Goal: Information Seeking & Learning: Get advice/opinions

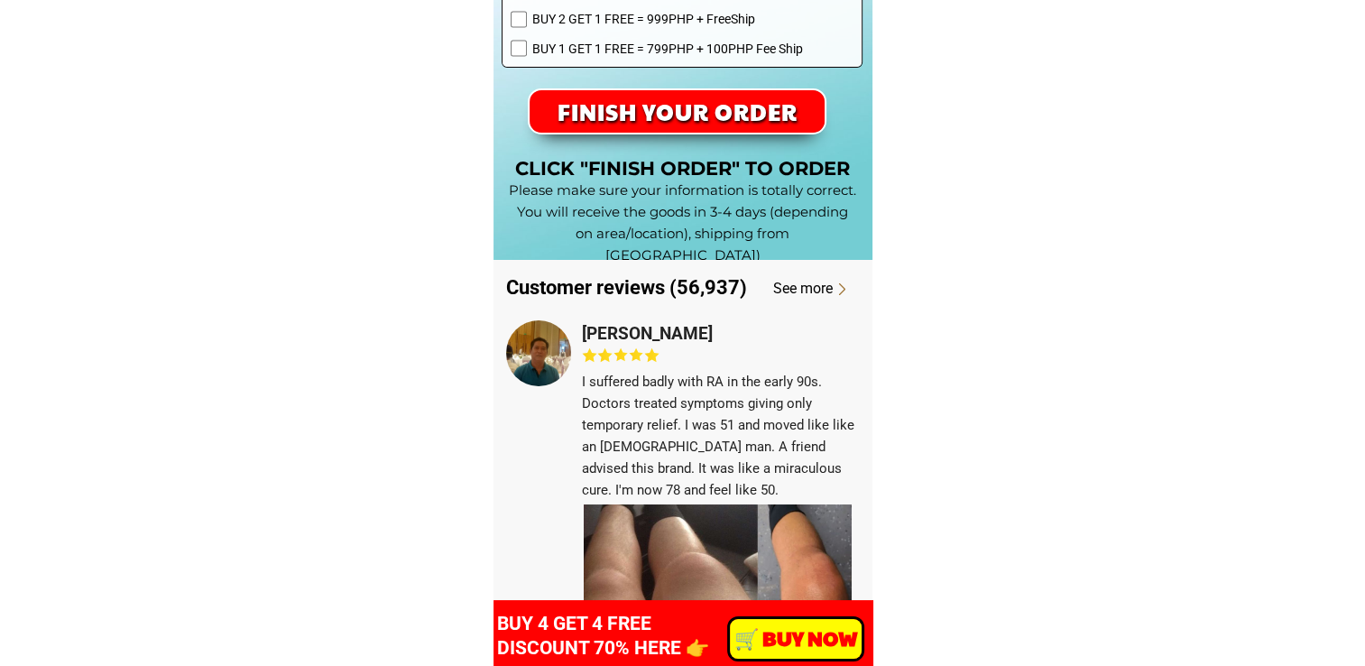
scroll to position [13483, 0]
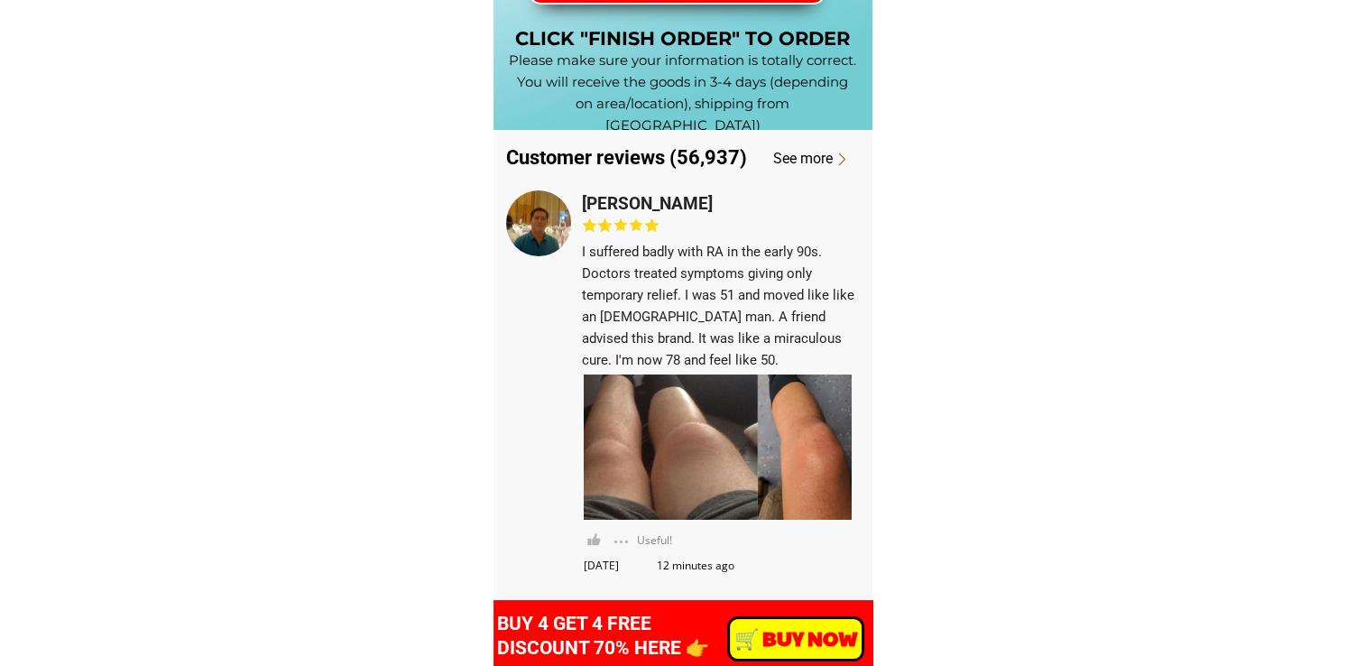
click at [536, 226] on div at bounding box center [538, 222] width 65 height 65
click at [663, 200] on h3 "[PERSON_NAME]" at bounding box center [668, 203] width 173 height 27
drag, startPoint x: 663, startPoint y: 200, endPoint x: 628, endPoint y: 202, distance: 35.2
click at [628, 202] on h3 "[PERSON_NAME]" at bounding box center [668, 203] width 173 height 27
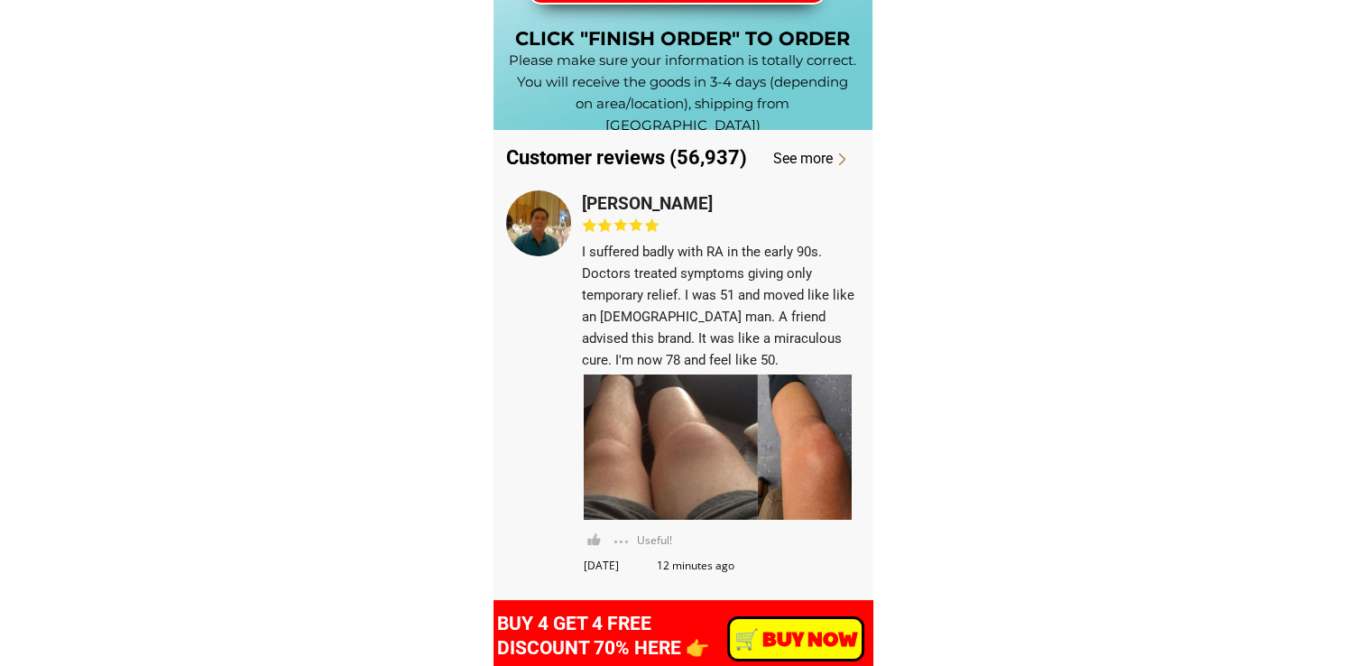
drag, startPoint x: 585, startPoint y: 204, endPoint x: 726, endPoint y: 204, distance: 141.7
click at [726, 204] on h3 "[PERSON_NAME]" at bounding box center [668, 203] width 173 height 27
copy h3 "[PERSON_NAME]"
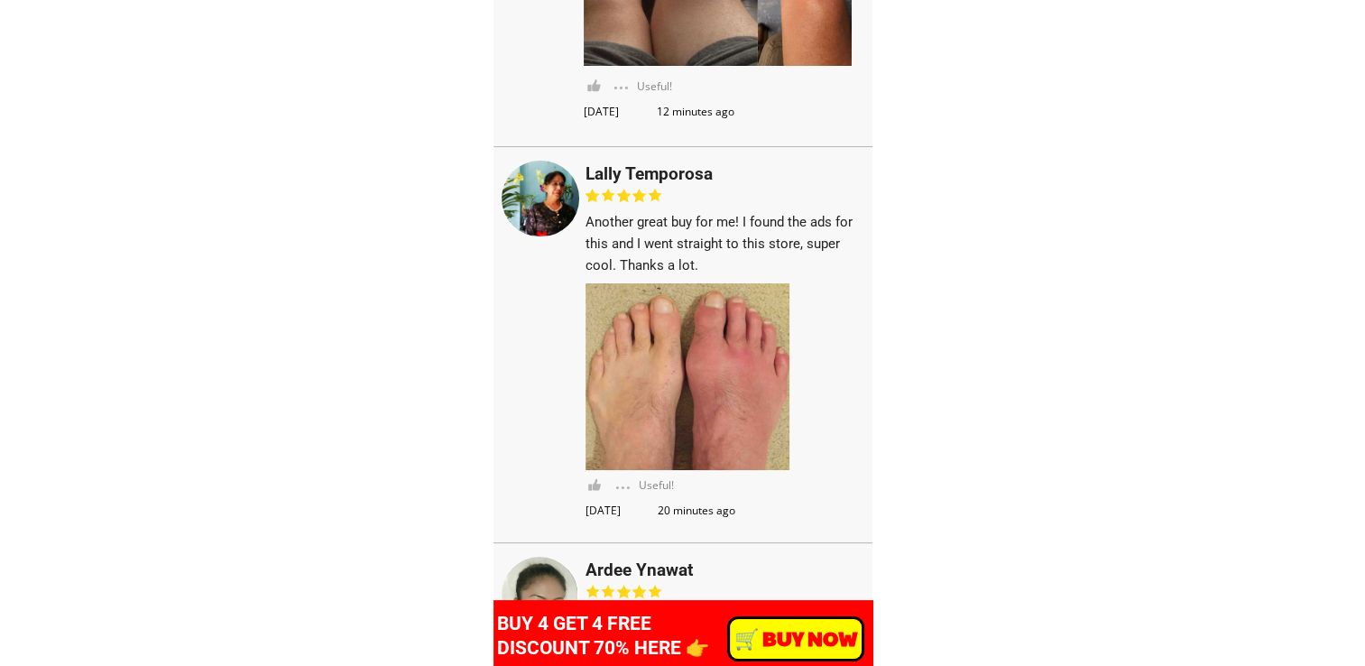
scroll to position [13934, 0]
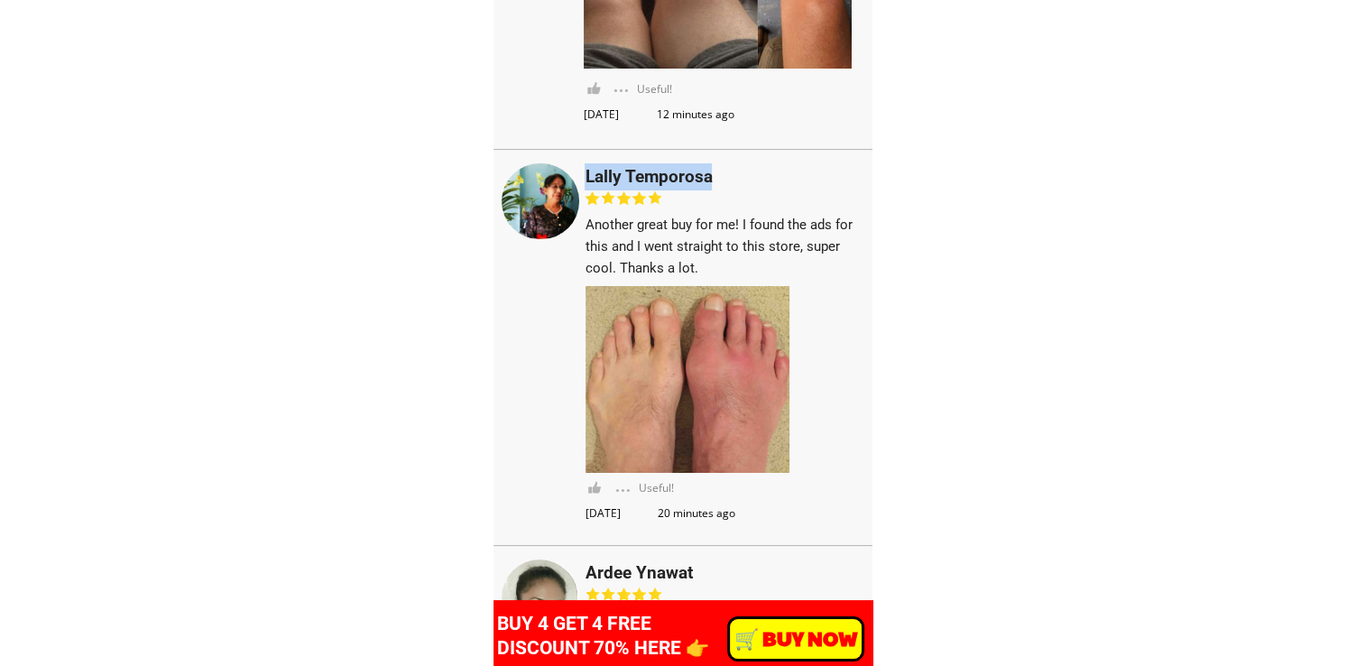
drag, startPoint x: 596, startPoint y: 180, endPoint x: 724, endPoint y: 174, distance: 128.3
click at [724, 174] on h3 "Lally Temporosa" at bounding box center [671, 176] width 173 height 27
copy h3 "Lally Temporosa"
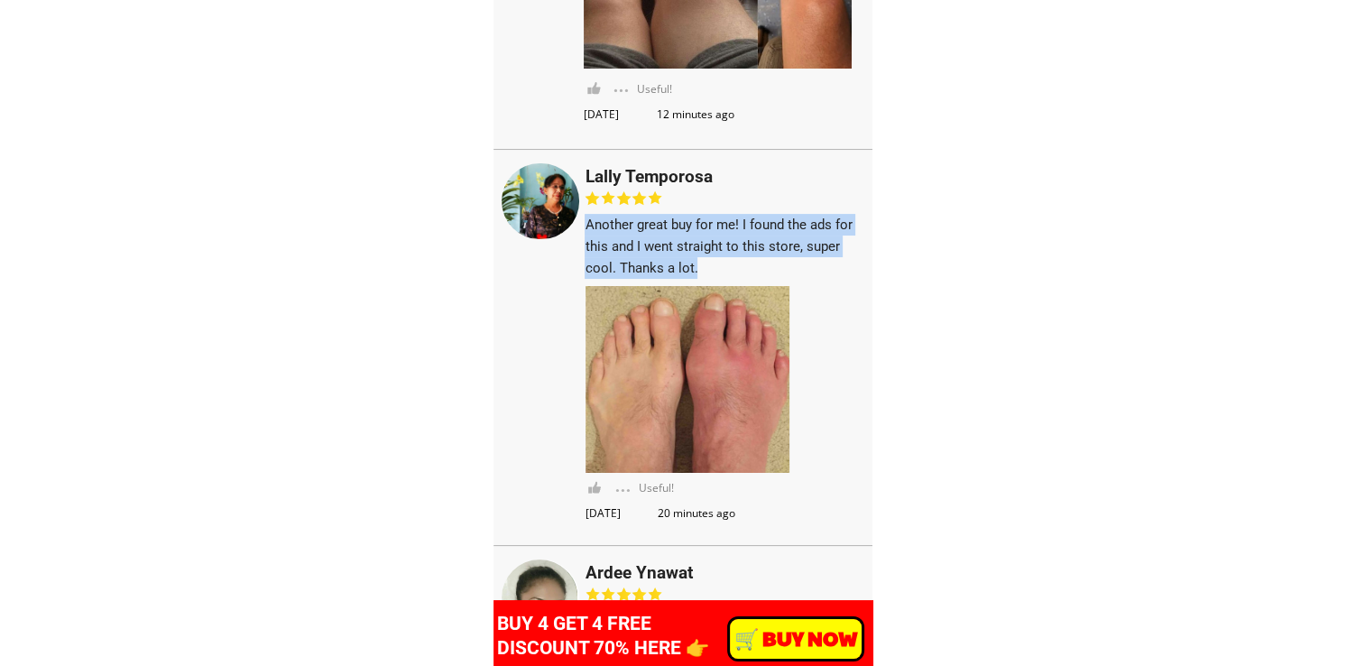
drag, startPoint x: 585, startPoint y: 224, endPoint x: 698, endPoint y: 258, distance: 118.8
click at [698, 258] on h3 "Another great buy for me! I found the ads for this and I went straight to this …" at bounding box center [724, 246] width 278 height 65
copy h3 "Another great buy for me! I found the ads for this and I went straight to this …"
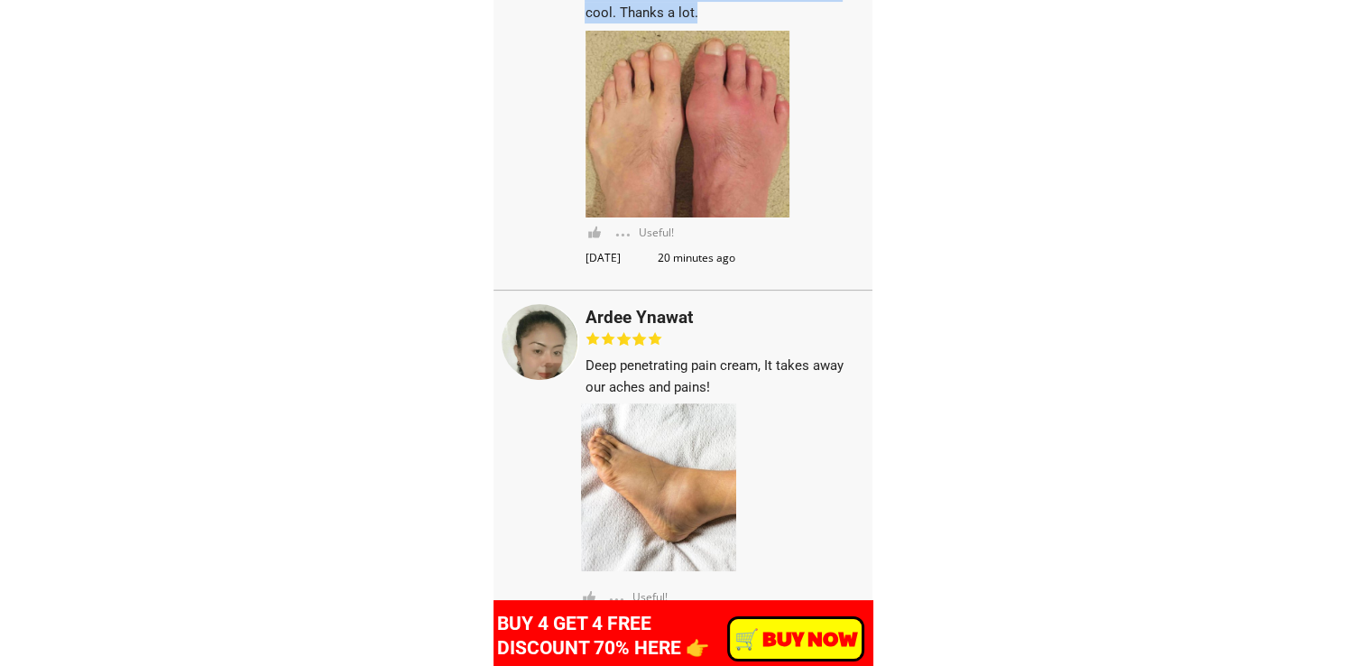
scroll to position [14205, 0]
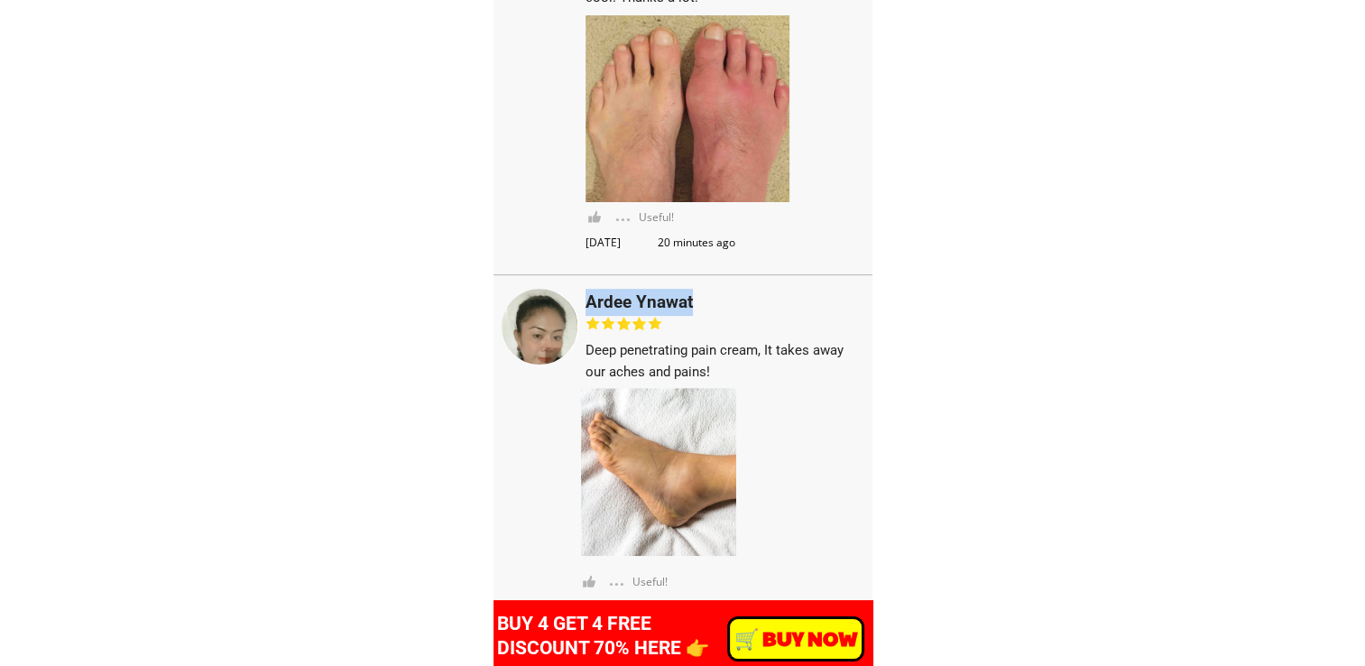
drag, startPoint x: 586, startPoint y: 304, endPoint x: 695, endPoint y: 304, distance: 109.2
click at [695, 304] on h3 "Ardee Ynawat" at bounding box center [672, 302] width 173 height 27
copy h3 "Ardee Ynawat"
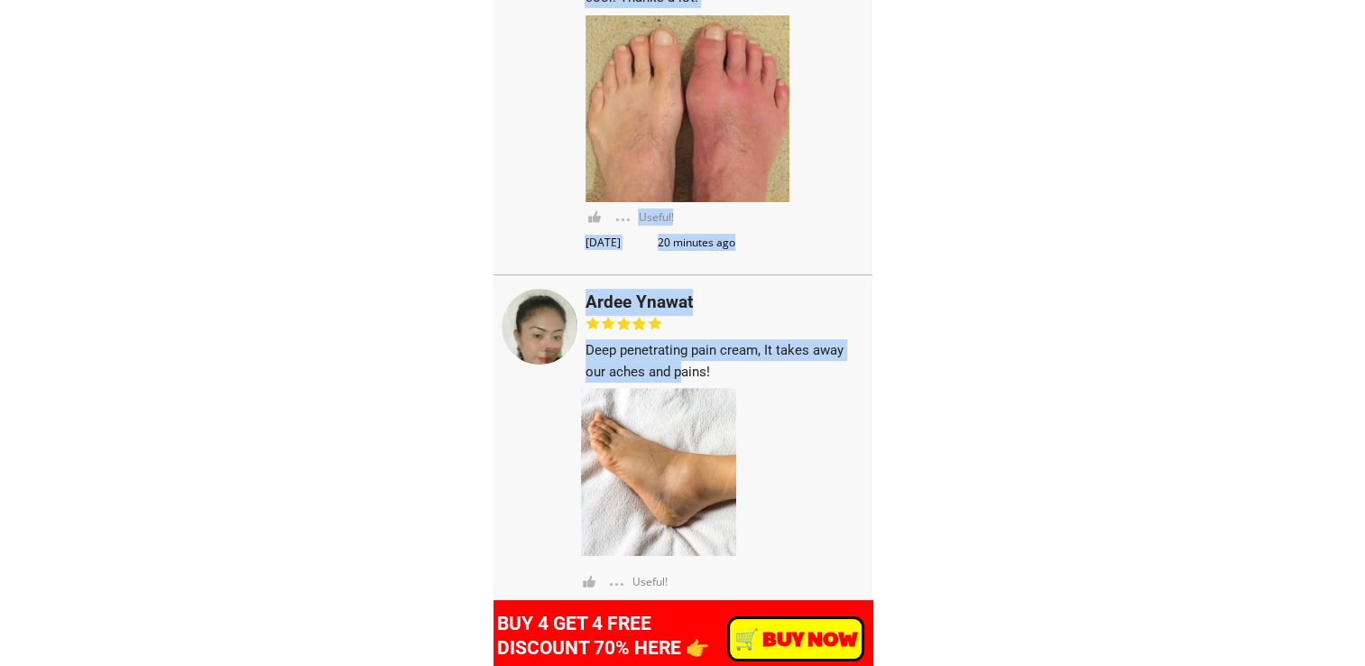
drag, startPoint x: 582, startPoint y: 342, endPoint x: 683, endPoint y: 360, distance: 102.7
click at [683, 360] on div "Customer reviews (56,937) See more I suffered badly with RA in the early 90s. D…" at bounding box center [683, 254] width 379 height 1693
drag, startPoint x: 683, startPoint y: 360, endPoint x: 757, endPoint y: 359, distance: 74.0
click at [757, 359] on h3 "Deep penetrating pain cream, It takes away our aches and pains!" at bounding box center [725, 360] width 278 height 43
click at [680, 372] on h3 "Deep penetrating pain cream, It takes away our aches and pains!" at bounding box center [725, 360] width 278 height 43
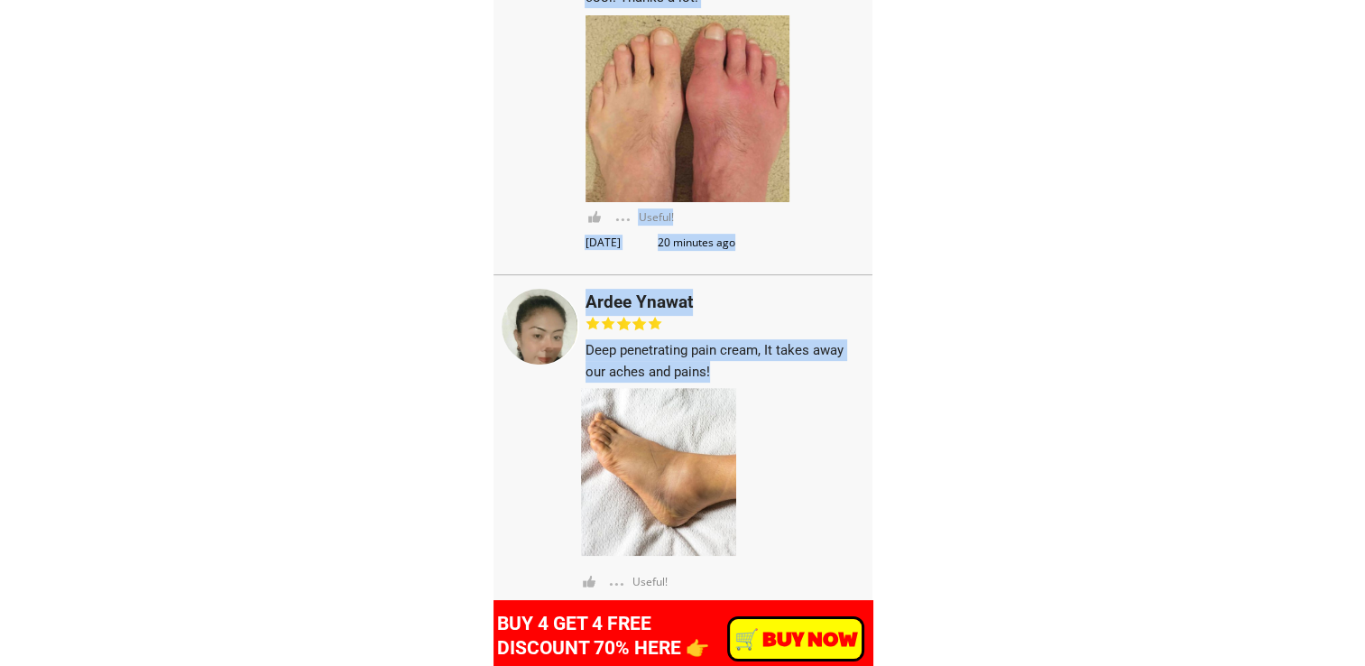
drag, startPoint x: 708, startPoint y: 373, endPoint x: 584, endPoint y: 341, distance: 127.6
click at [584, 341] on div "Customer reviews (56,937) See more I suffered badly with RA in the early 90s. D…" at bounding box center [683, 254] width 379 height 1693
drag, startPoint x: 584, startPoint y: 341, endPoint x: 603, endPoint y: 348, distance: 20.3
click at [603, 348] on h3 "Deep penetrating pain cream, It takes away our aches and pains!" at bounding box center [725, 360] width 278 height 43
click at [592, 355] on h3 "Deep penetrating pain cream, It takes away our aches and pains!" at bounding box center [725, 360] width 278 height 43
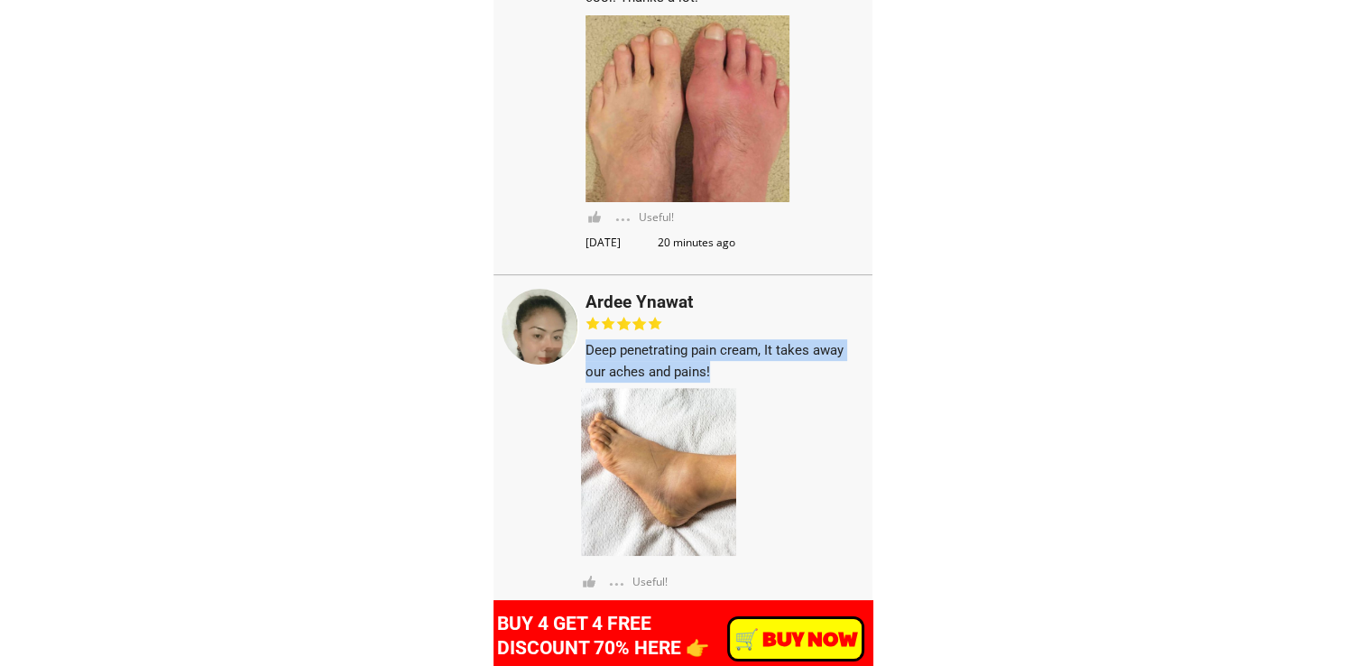
drag, startPoint x: 585, startPoint y: 353, endPoint x: 709, endPoint y: 375, distance: 126.4
click at [709, 375] on h3 "Deep penetrating pain cream, It takes away our aches and pains!" at bounding box center [725, 360] width 278 height 43
copy h3 "Deep penetrating pain cream, It takes away our aches and pains!"
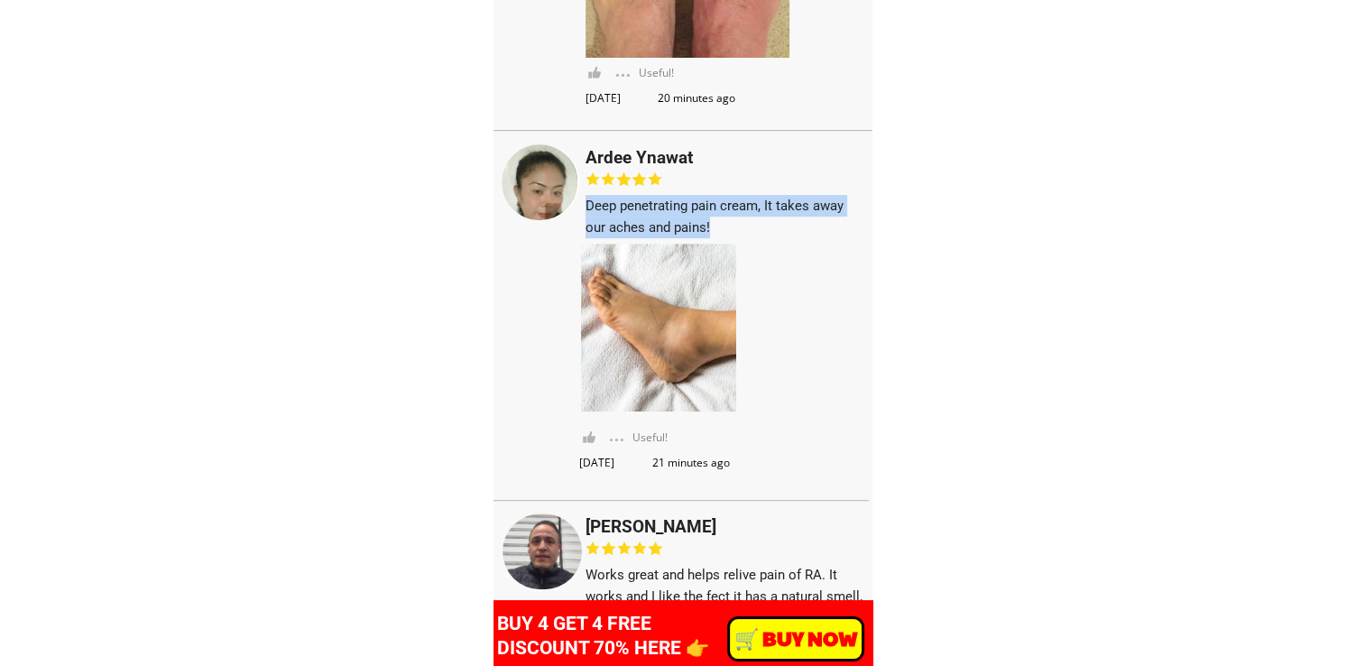
scroll to position [14656, 0]
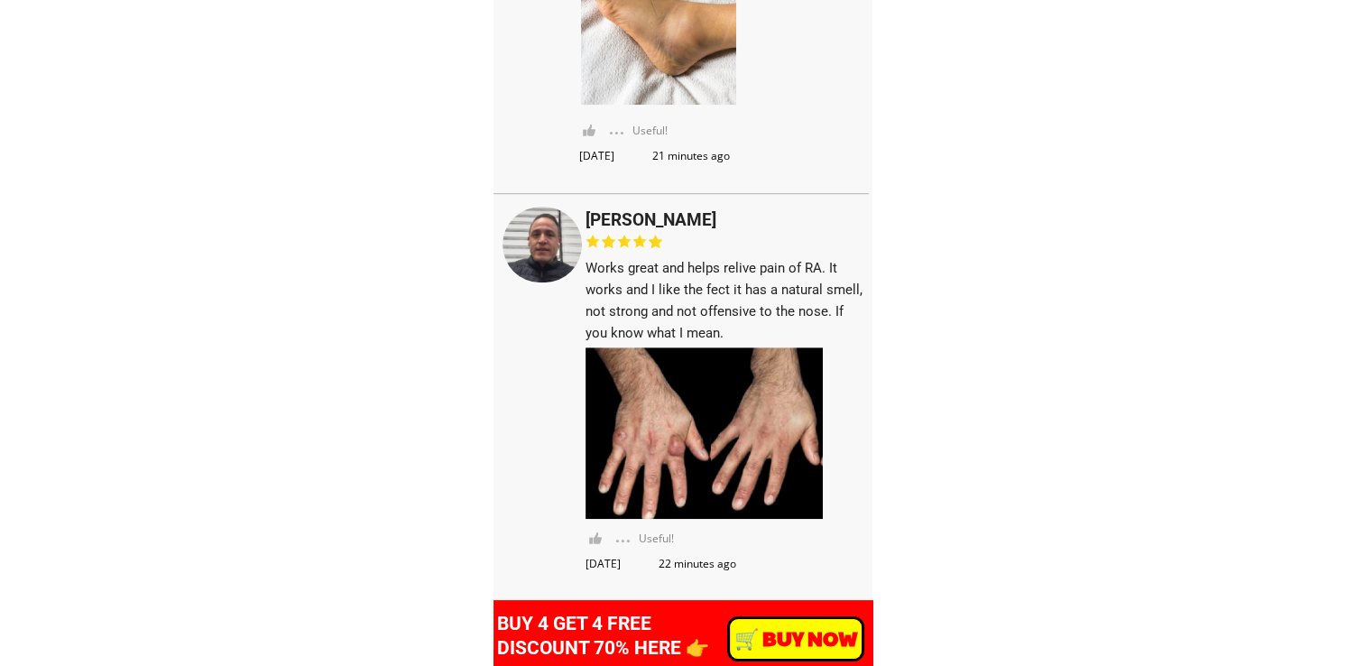
drag, startPoint x: 588, startPoint y: 222, endPoint x: 767, endPoint y: 220, distance: 178.7
drag, startPoint x: 586, startPoint y: 220, endPoint x: 733, endPoint y: 217, distance: 147.1
click at [733, 217] on h3 "[PERSON_NAME]" at bounding box center [672, 220] width 173 height 27
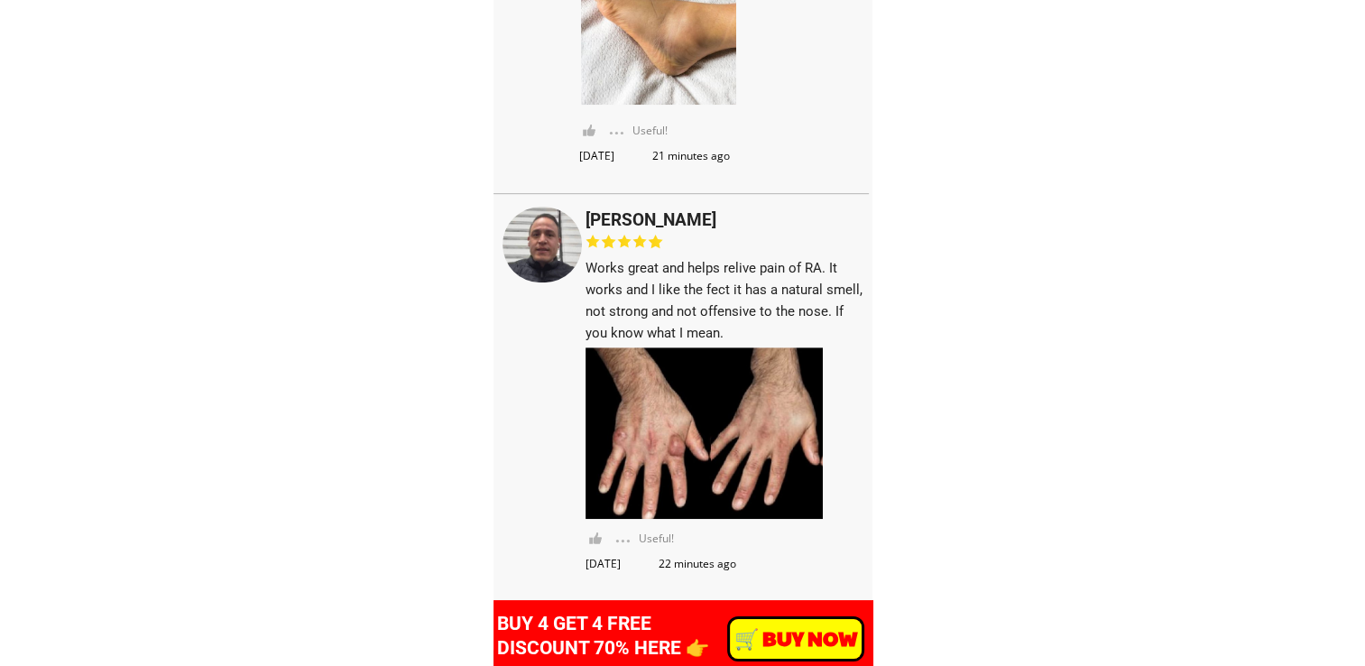
copy h3 "[PERSON_NAME]"
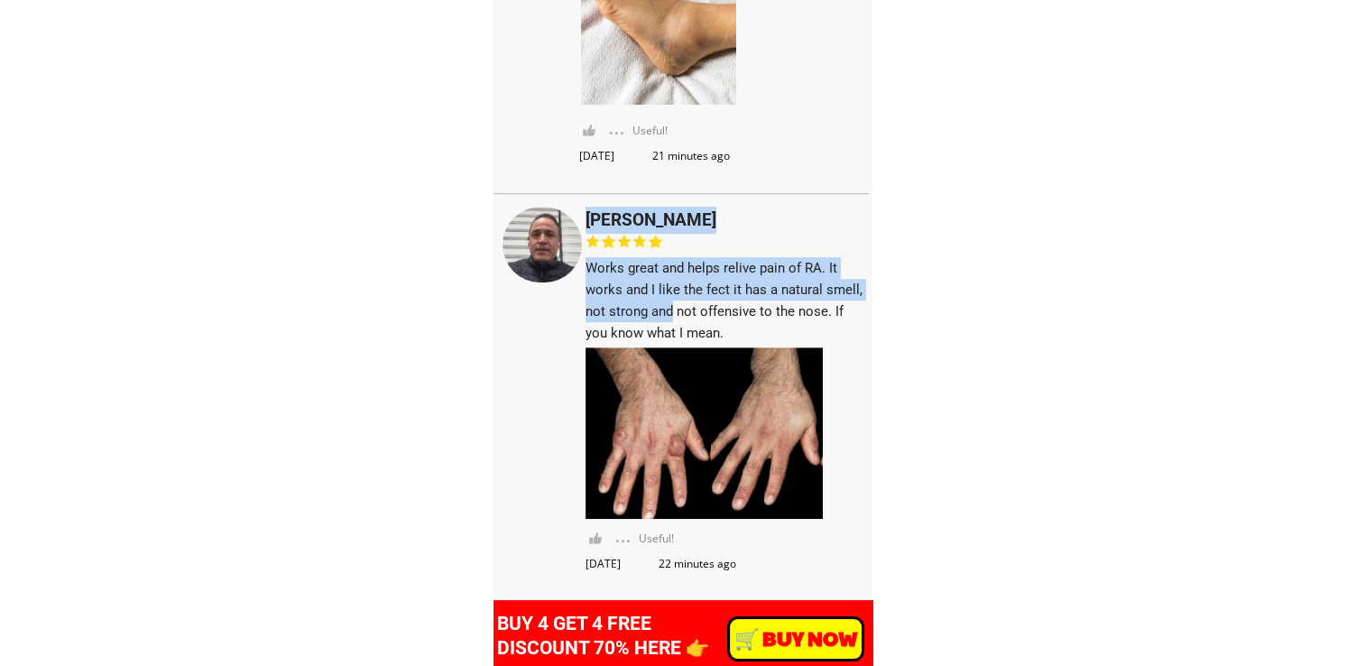
drag, startPoint x: 584, startPoint y: 269, endPoint x: 671, endPoint y: 309, distance: 96.1
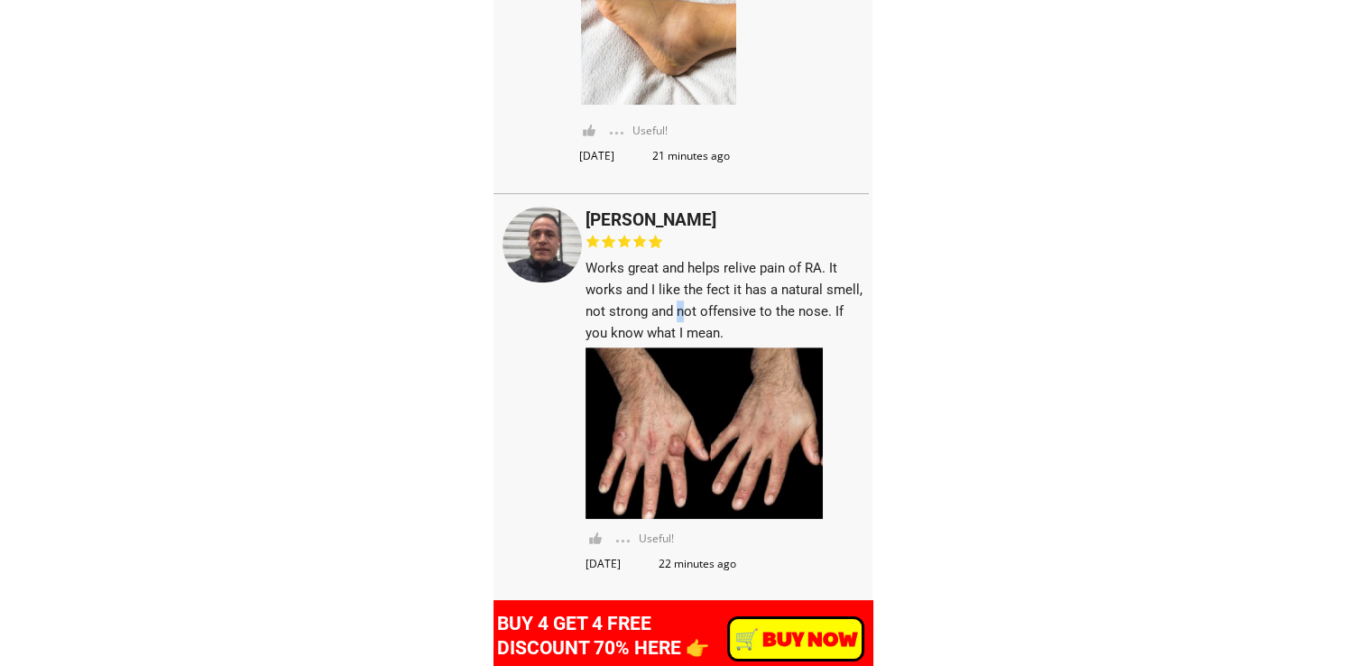
drag, startPoint x: 671, startPoint y: 309, endPoint x: 680, endPoint y: 308, distance: 9.1
click at [680, 308] on h3 "Works great and helps relive pain of RA. It works and I like the fect it has a …" at bounding box center [725, 300] width 278 height 87
drag, startPoint x: 680, startPoint y: 308, endPoint x: 715, endPoint y: 324, distance: 37.9
click at [715, 324] on h3 "Works great and helps relive pain of RA. It works and I like the fect it has a …" at bounding box center [725, 300] width 278 height 87
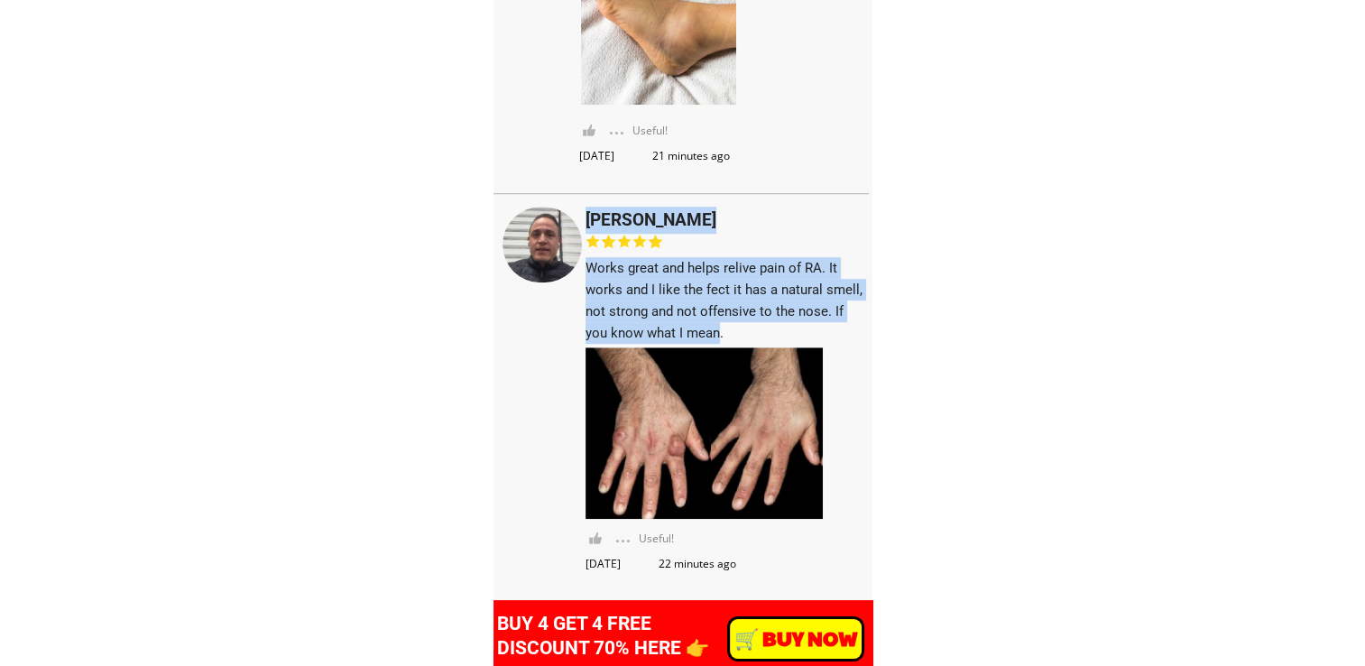
drag, startPoint x: 721, startPoint y: 334, endPoint x: 584, endPoint y: 275, distance: 149.2
drag, startPoint x: 584, startPoint y: 275, endPoint x: 621, endPoint y: 273, distance: 37.1
click at [621, 273] on h3 "Works great and helps relive pain of RA. It works and I like the fect it has a …" at bounding box center [725, 300] width 278 height 87
click at [606, 280] on h3 "Works great and helps relive pain of RA. It works and I like the fect it has a …" at bounding box center [725, 300] width 278 height 87
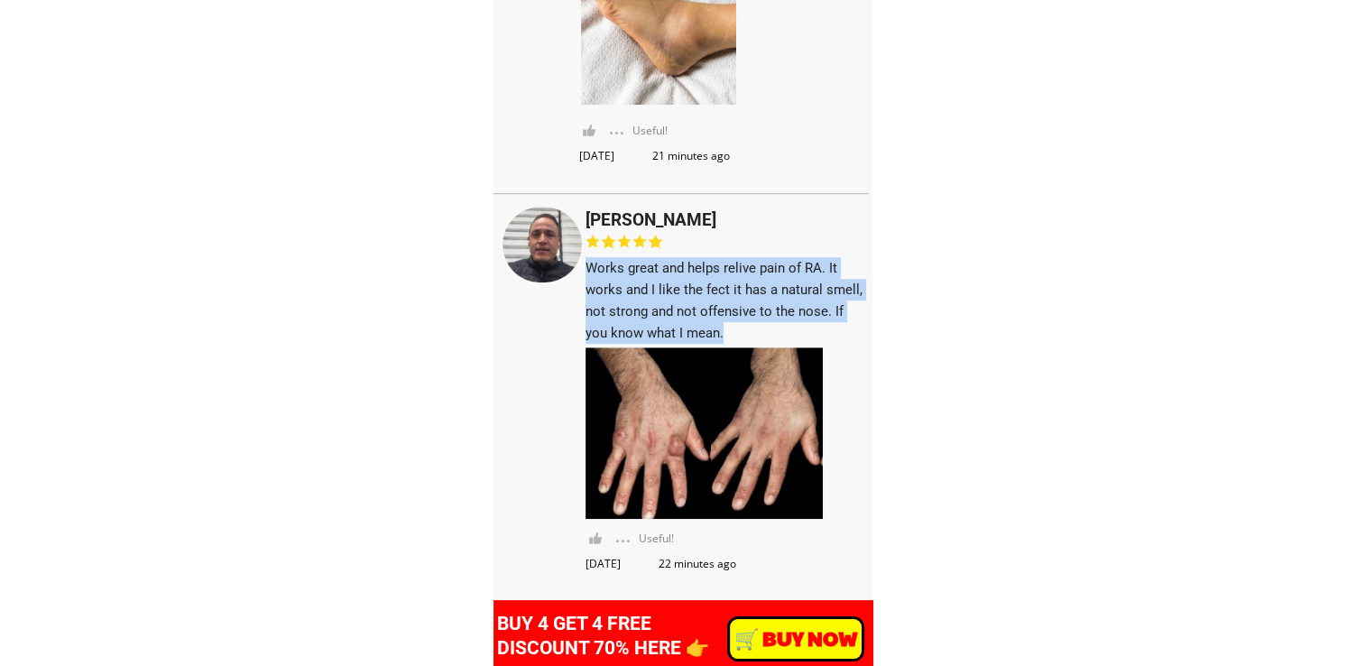
drag, startPoint x: 587, startPoint y: 265, endPoint x: 726, endPoint y: 329, distance: 153.0
click at [726, 329] on h3 "Works great and helps relive pain of RA. It works and I like the fect it has a …" at bounding box center [725, 300] width 278 height 87
copy h3 "Works great and helps relive pain of RA. It works and I like the fect it has a …"
